Goal: Information Seeking & Learning: Learn about a topic

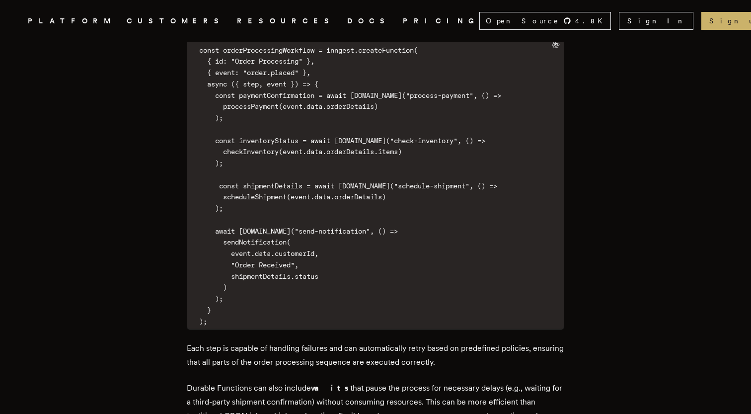
scroll to position [1664, 0]
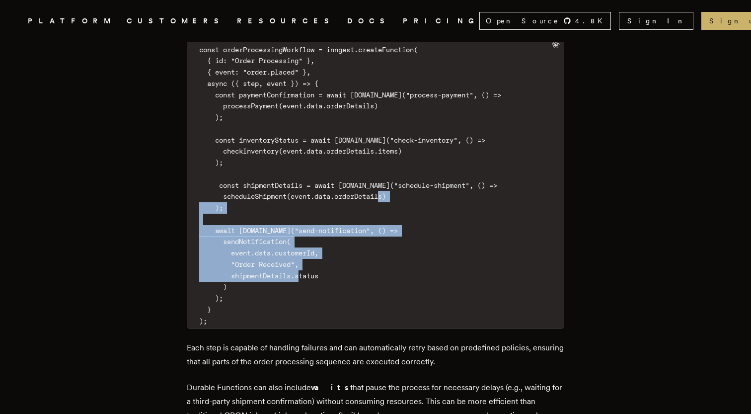
drag, startPoint x: 220, startPoint y: 171, endPoint x: 228, endPoint y: 236, distance: 65.6
click at [228, 236] on code "const orderProcessingWorkflow = inngest.createFunction( { id: "Order Processing…" at bounding box center [375, 185] width 377 height 287
drag, startPoint x: 227, startPoint y: 241, endPoint x: 194, endPoint y: 174, distance: 74.9
click at [194, 174] on code "const orderProcessingWorkflow = inngest.createFunction( { id: "Order Processing…" at bounding box center [375, 185] width 377 height 287
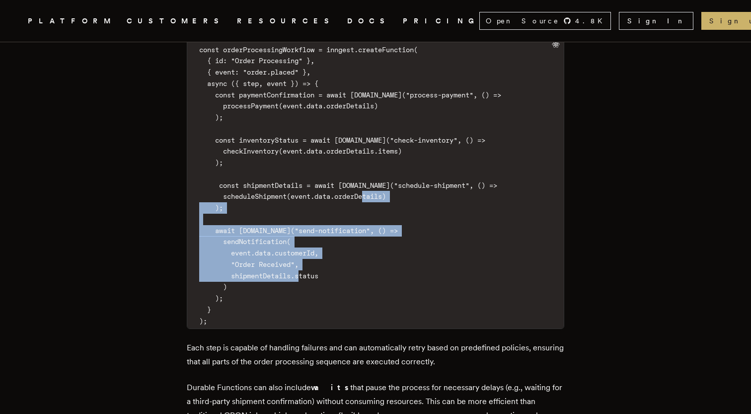
click at [304, 235] on code "const orderProcessingWorkflow = inngest.createFunction( { id: "Order Processing…" at bounding box center [375, 185] width 377 height 287
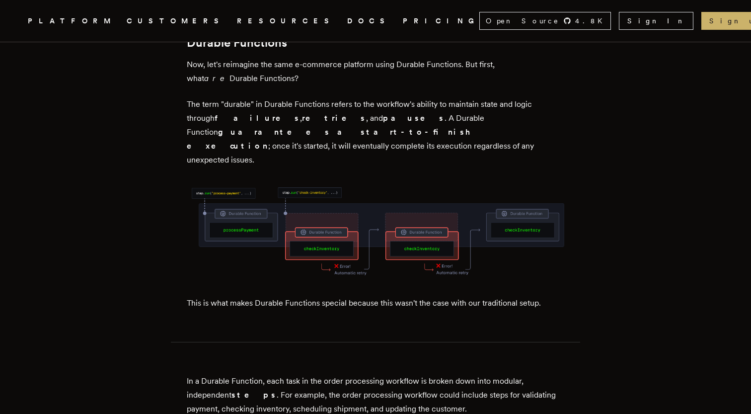
scroll to position [1258, 0]
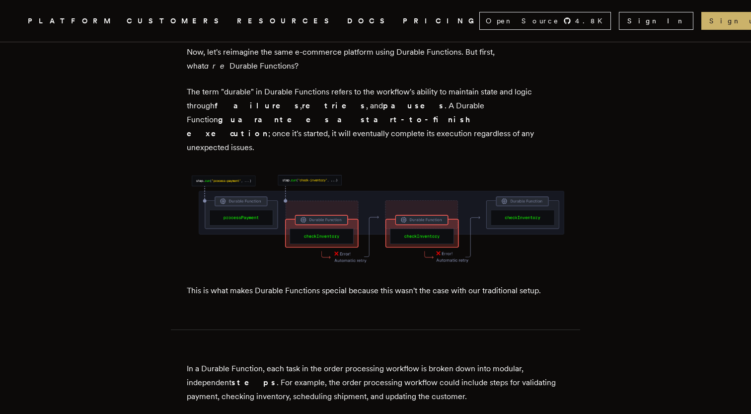
drag, startPoint x: 191, startPoint y: 231, endPoint x: 567, endPoint y: 222, distance: 376.2
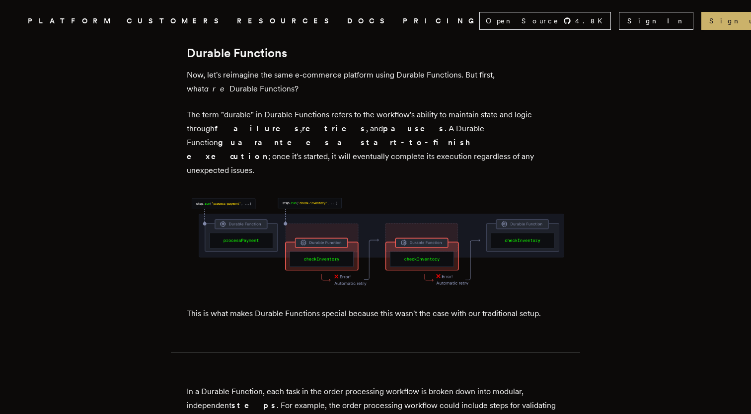
scroll to position [1192, 0]
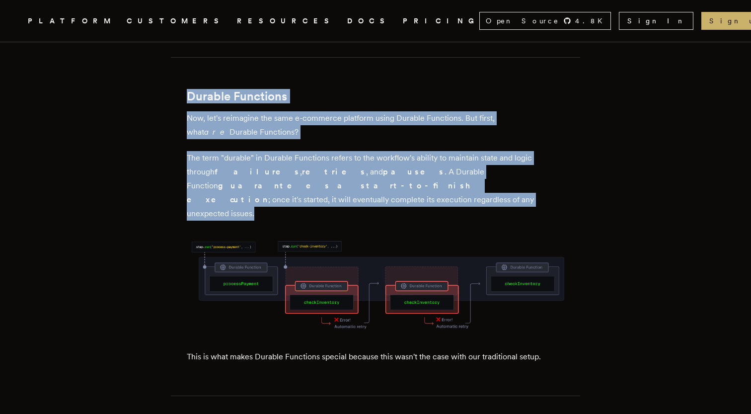
drag, startPoint x: 191, startPoint y: 64, endPoint x: 507, endPoint y: 161, distance: 330.5
click at [507, 161] on p "The term "durable" in Durable Functions refers to the workflow's ability to mai…" at bounding box center [376, 186] width 378 height 70
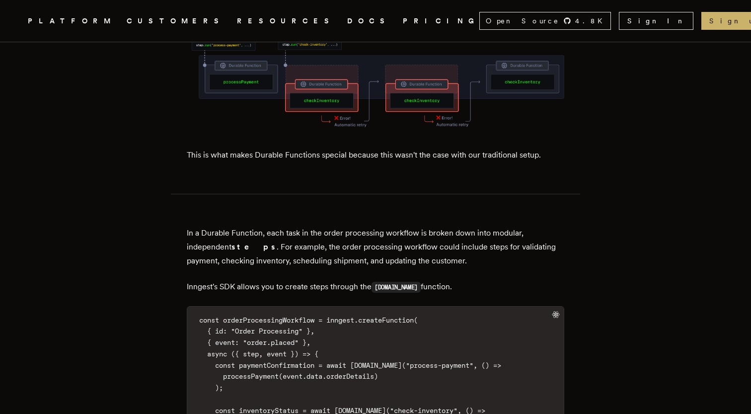
scroll to position [1369, 0]
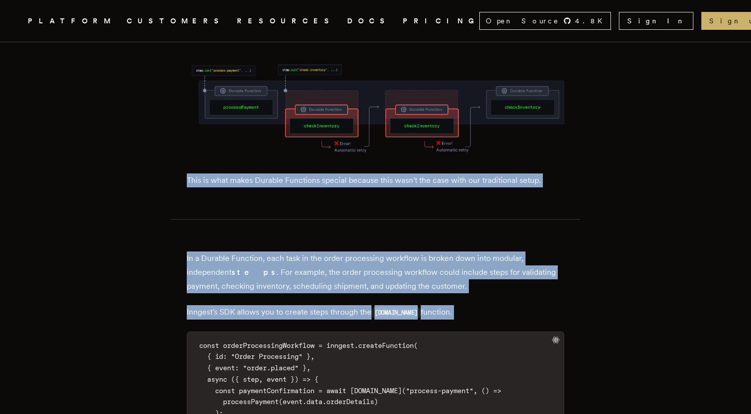
drag, startPoint x: 190, startPoint y: 122, endPoint x: 555, endPoint y: 267, distance: 392.5
click at [547, 305] on p "Inngest's SDK allows you to create steps through the [DOMAIN_NAME] function." at bounding box center [376, 312] width 378 height 14
drag, startPoint x: 191, startPoint y: 120, endPoint x: 480, endPoint y: 263, distance: 323.1
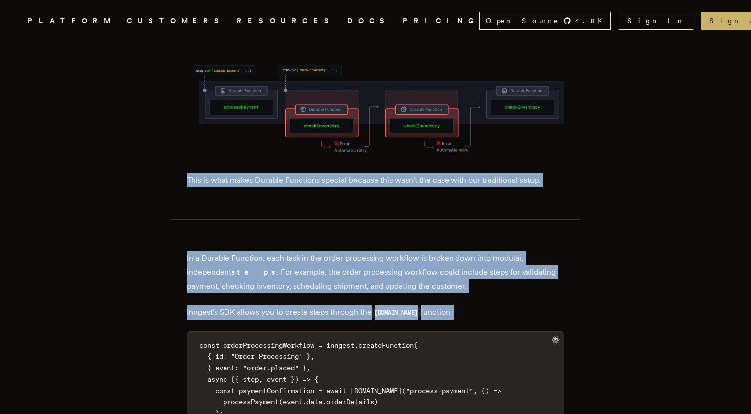
click at [473, 305] on p "Inngest's SDK allows you to create steps through the [DOMAIN_NAME] function." at bounding box center [376, 312] width 378 height 14
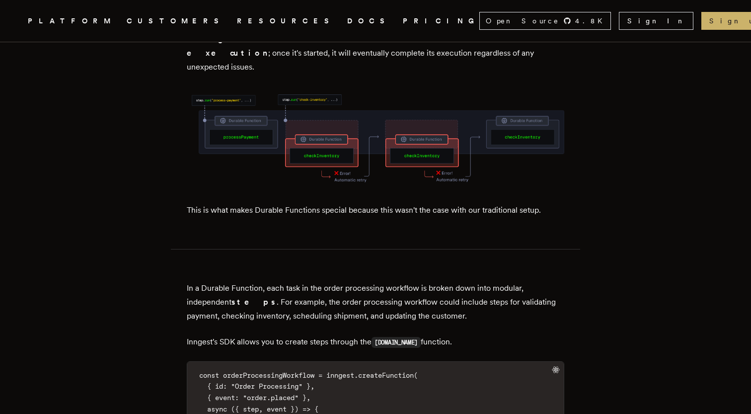
scroll to position [1348, 0]
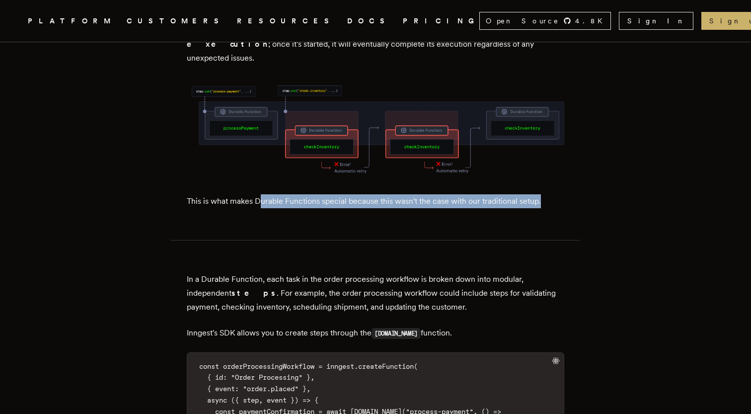
drag, startPoint x: 263, startPoint y: 142, endPoint x: 546, endPoint y: 144, distance: 282.7
click at [546, 194] on p "This is what makes Durable Functions special because this wasn't the case with …" at bounding box center [376, 201] width 378 height 14
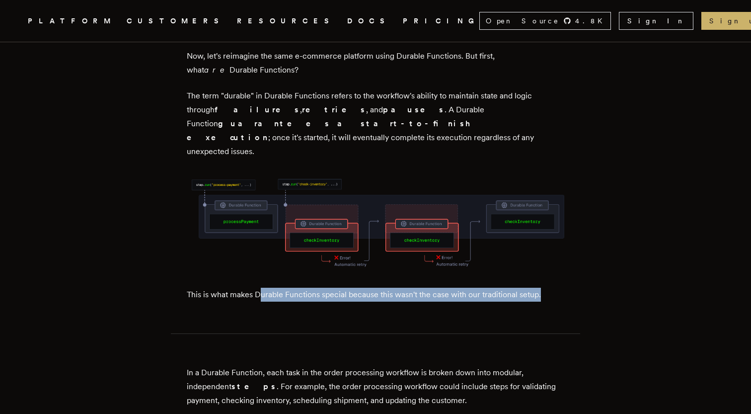
scroll to position [1254, 0]
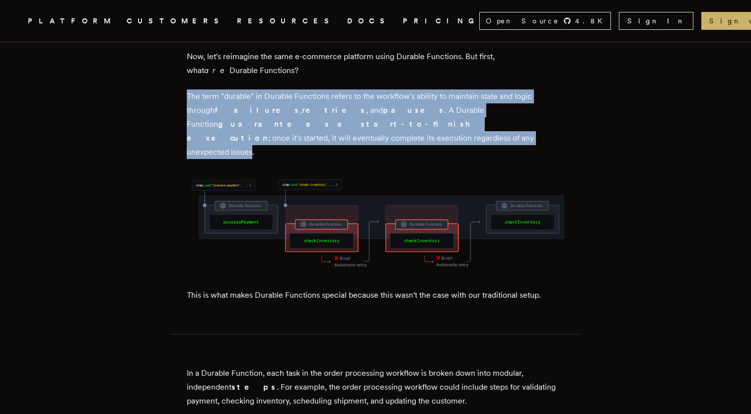
drag, startPoint x: 498, startPoint y: 94, endPoint x: 189, endPoint y: 63, distance: 310.2
drag, startPoint x: 190, startPoint y: 66, endPoint x: 499, endPoint y: 94, distance: 310.3
click at [499, 94] on p "The term "durable" in Durable Functions refers to the workflow's ability to mai…" at bounding box center [376, 124] width 378 height 70
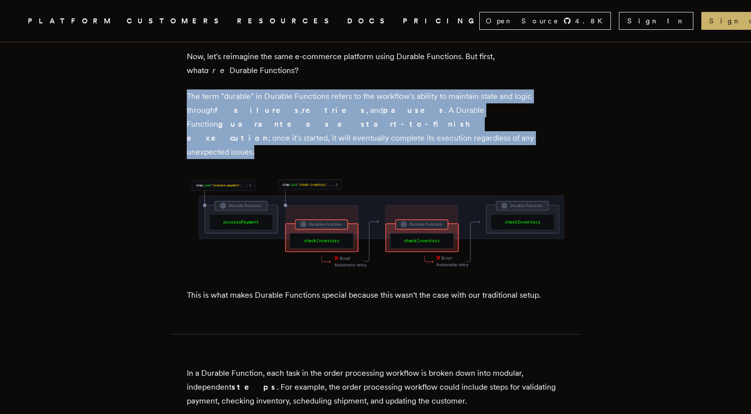
click at [499, 94] on p "The term "durable" in Durable Functions refers to the workflow's ability to mai…" at bounding box center [376, 124] width 378 height 70
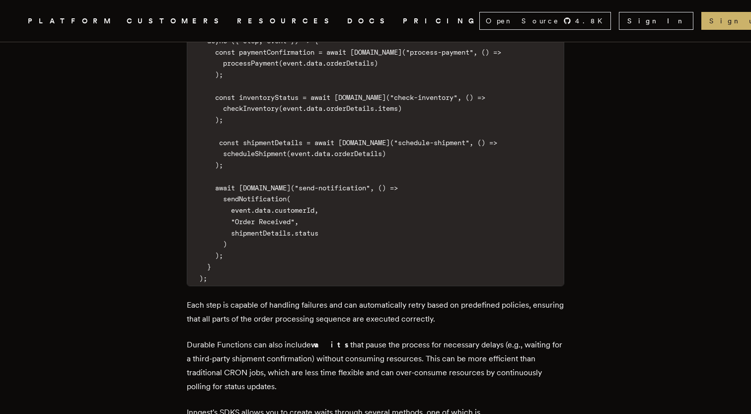
scroll to position [1713, 0]
